Goal: Information Seeking & Learning: Learn about a topic

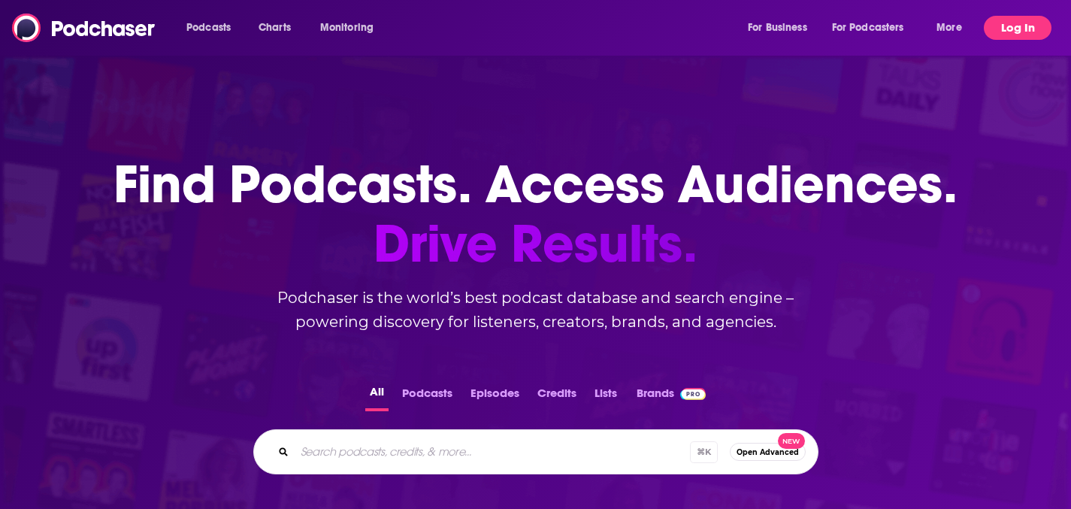
click at [1017, 27] on button "Log In" at bounding box center [1018, 28] width 68 height 24
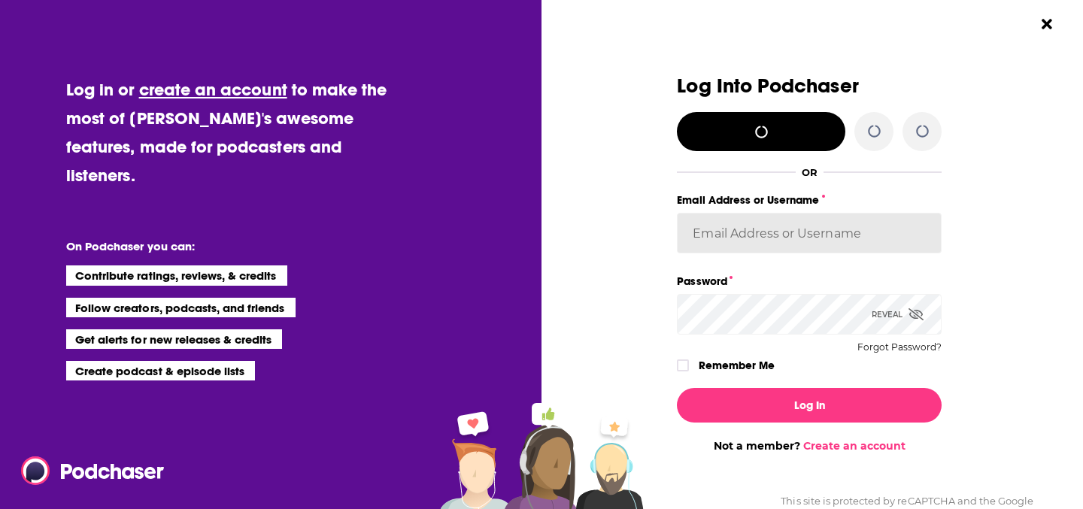
click at [795, 249] on input "Email Address or Username" at bounding box center [809, 233] width 265 height 41
type input "NehaLad"
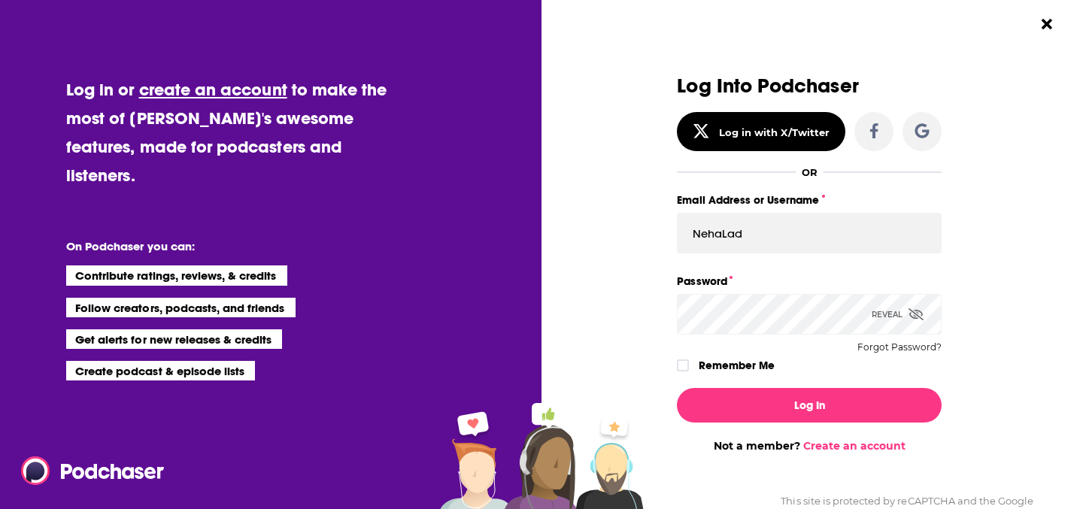
drag, startPoint x: 762, startPoint y: 361, endPoint x: 769, endPoint y: 375, distance: 15.8
click at [762, 361] on label "Remember Me" at bounding box center [736, 366] width 76 height 20
click at [687, 372] on input "rememberMe" at bounding box center [682, 372] width 9 height 0
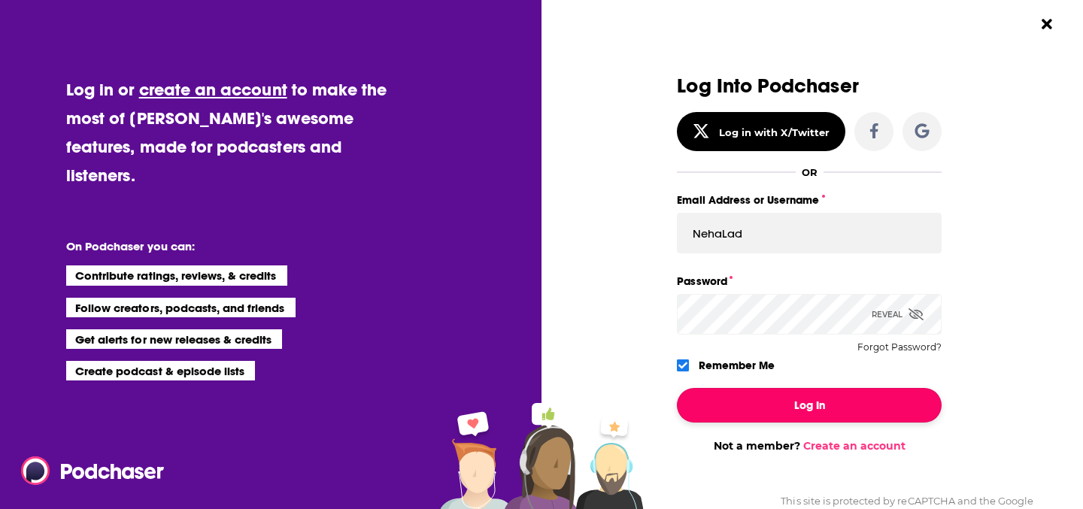
click at [781, 398] on button "Log In" at bounding box center [809, 405] width 265 height 35
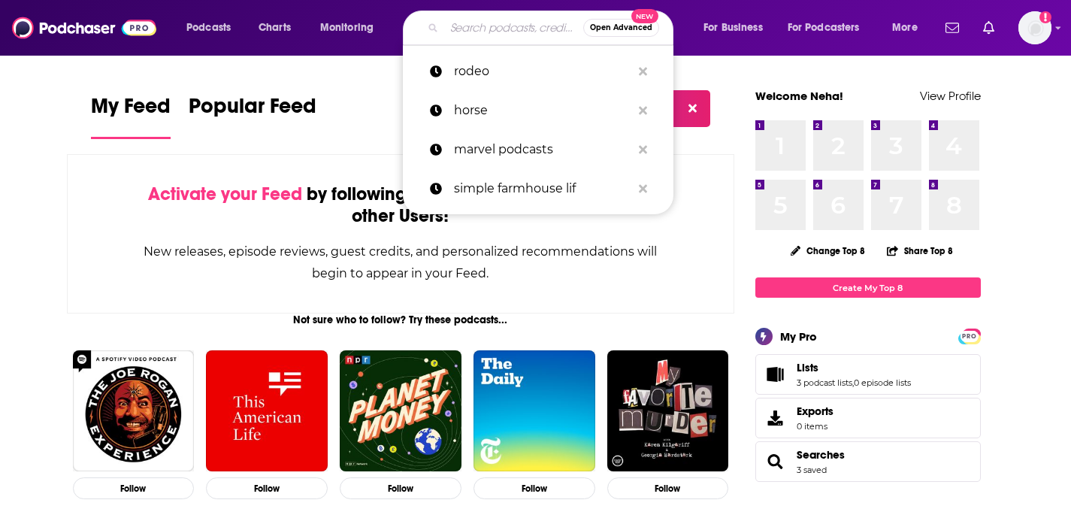
click at [466, 24] on input "Search podcasts, credits, & more..." at bounding box center [513, 28] width 139 height 24
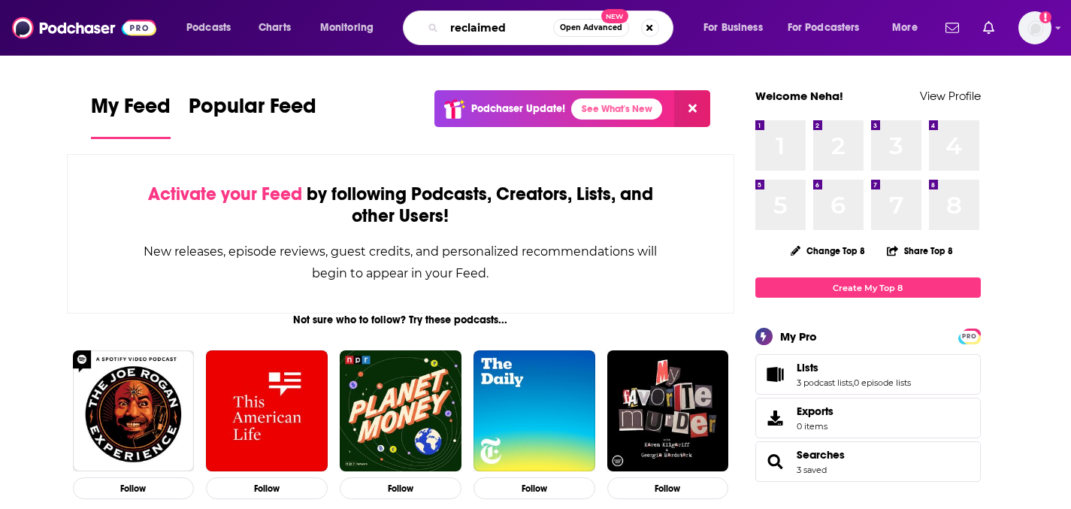
type input "reclaimed"
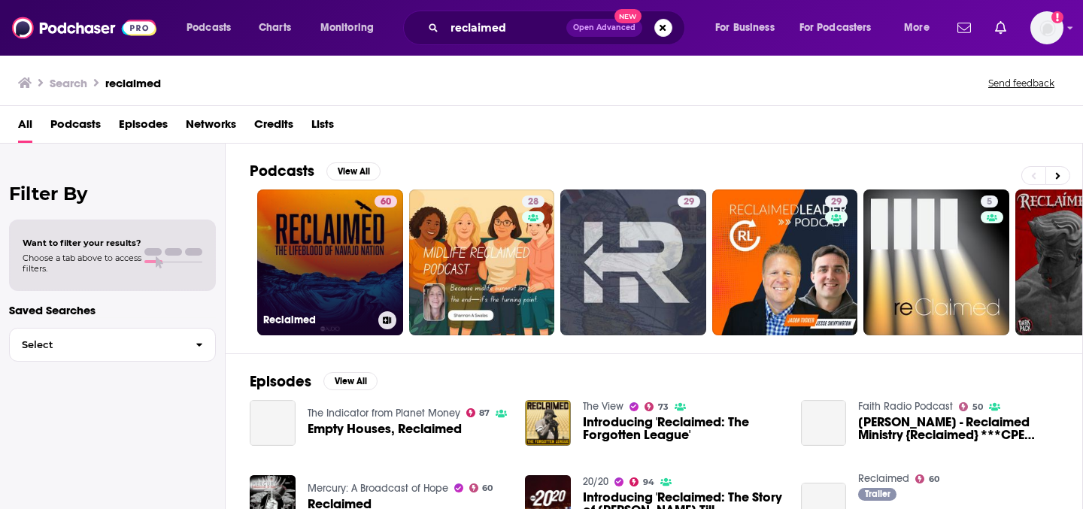
click at [334, 250] on link "60 Reclaimed" at bounding box center [330, 262] width 146 height 146
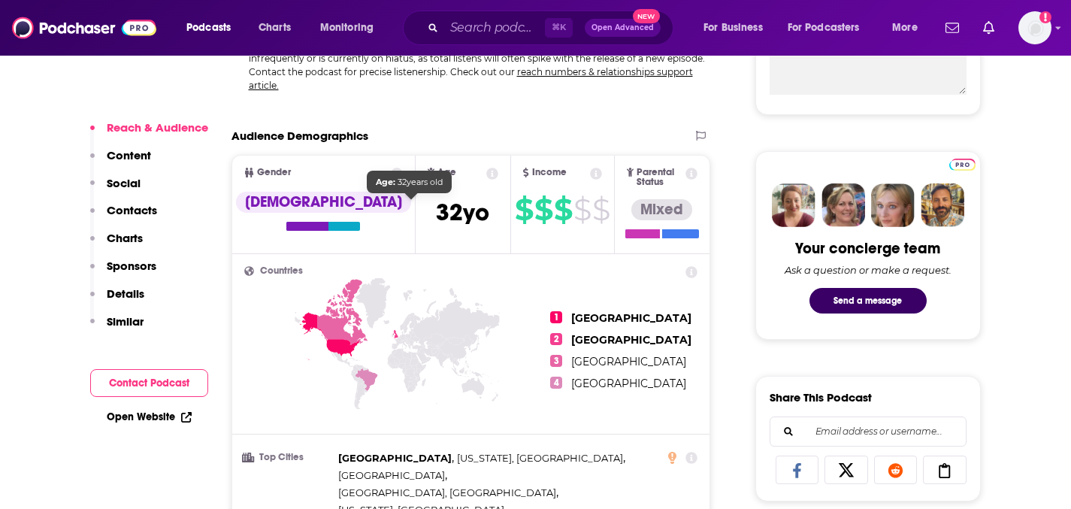
scroll to position [644, 0]
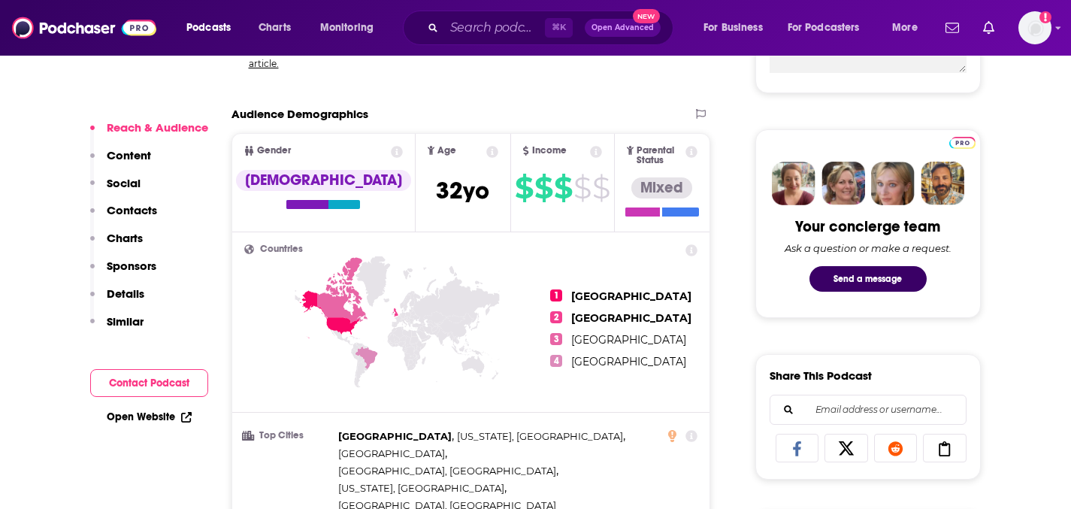
click at [486, 152] on icon at bounding box center [492, 152] width 12 height 12
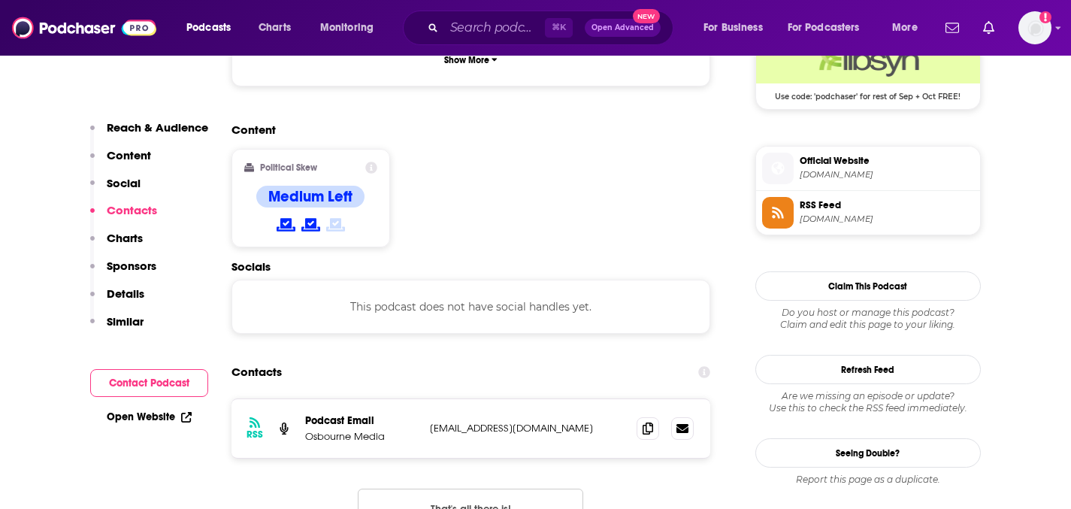
scroll to position [1074, 0]
